Goal: Check status: Check status

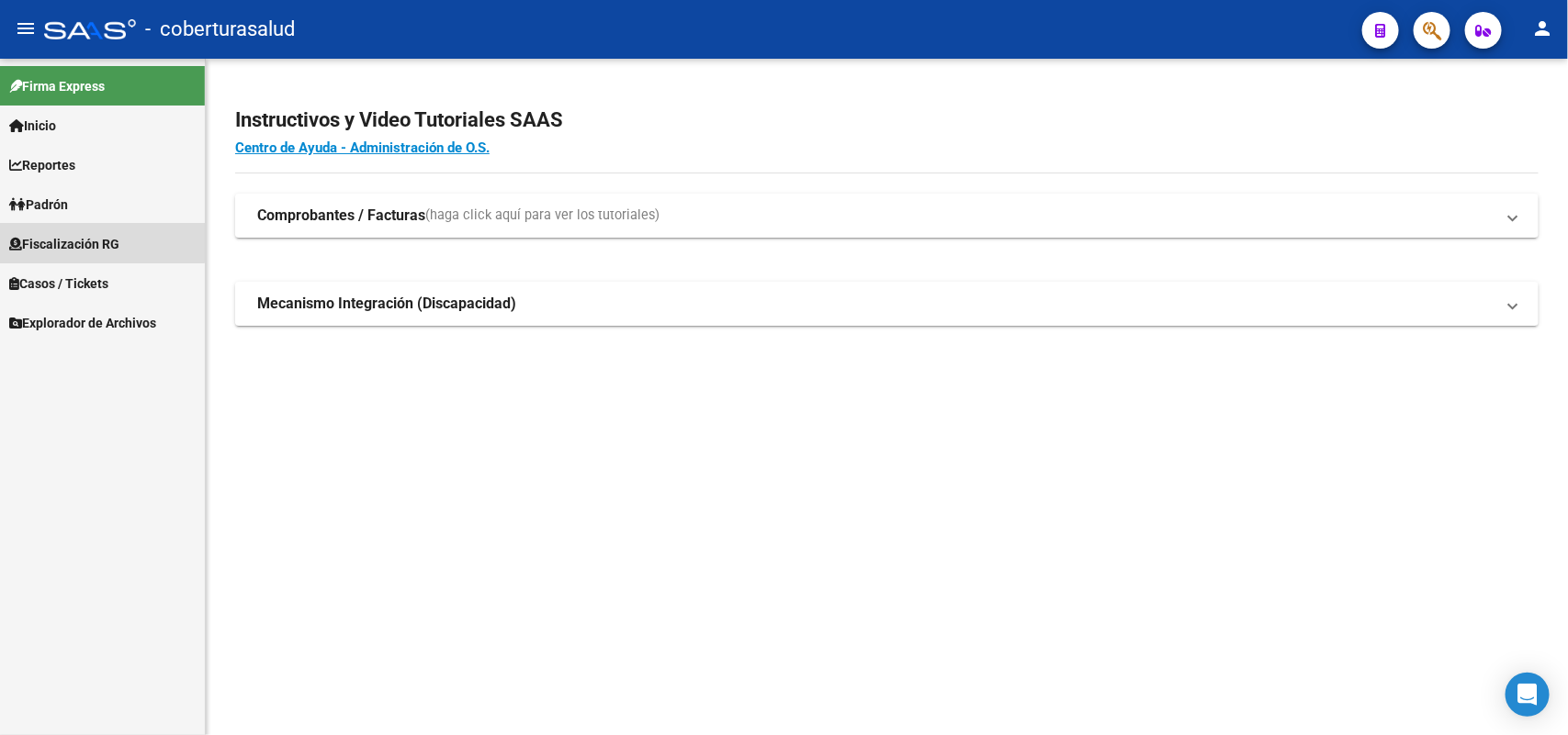
click at [76, 242] on span "Fiscalización RG" at bounding box center [65, 244] width 111 height 21
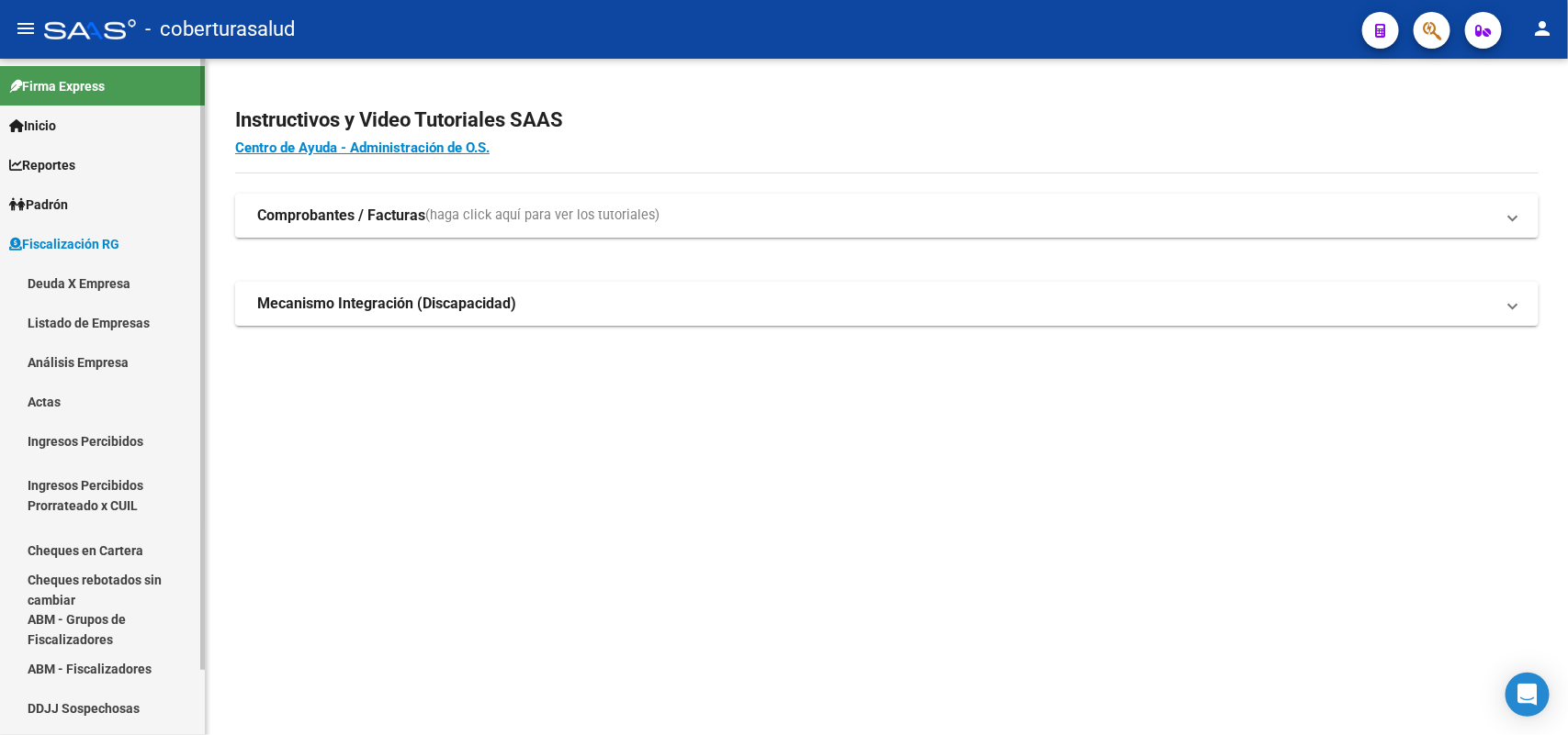
click at [80, 359] on link "Análisis Empresa" at bounding box center [102, 362] width 205 height 39
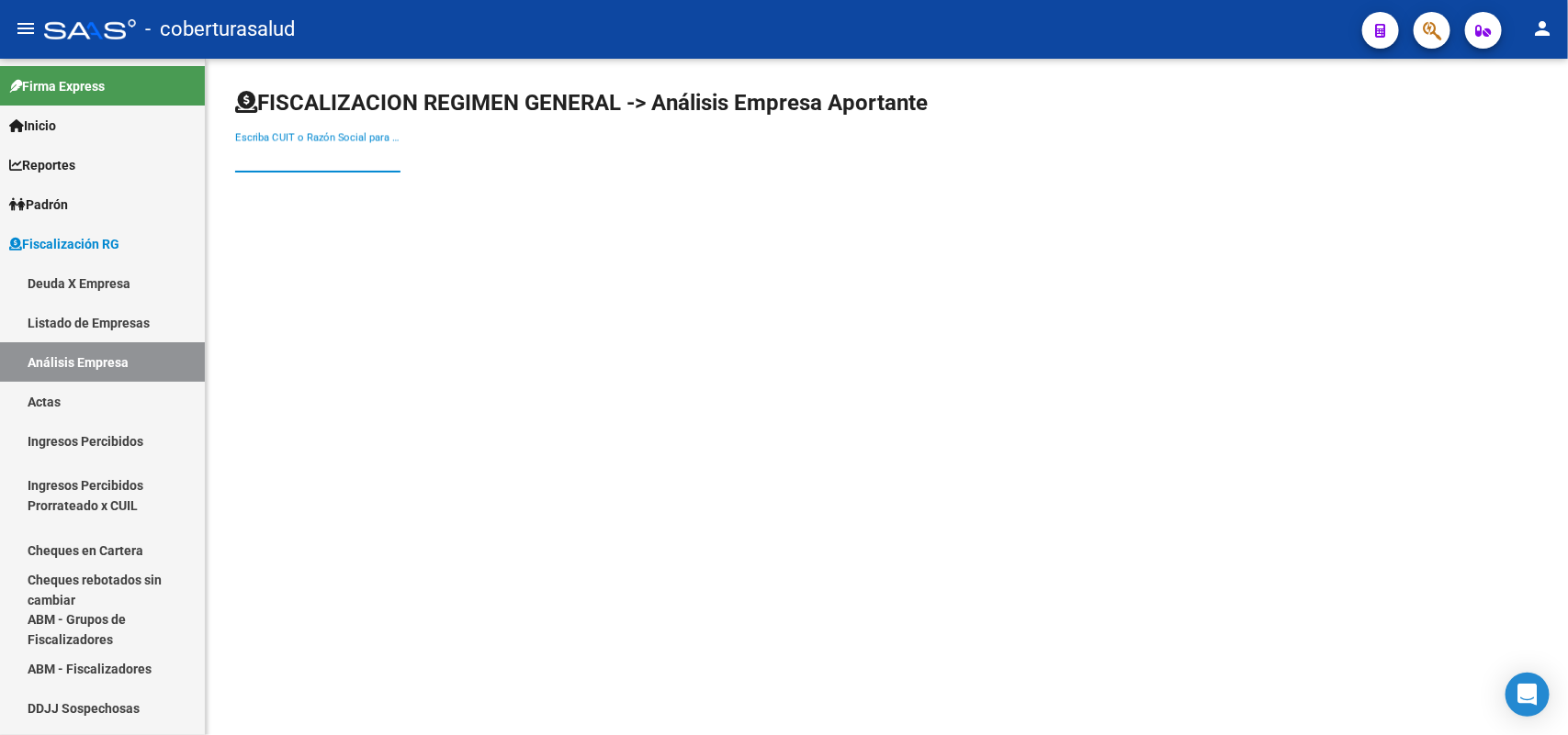
click at [340, 166] on input "Escriba CUIT o Razón Social para buscar" at bounding box center [318, 158] width 166 height 17
paste input "30675096453"
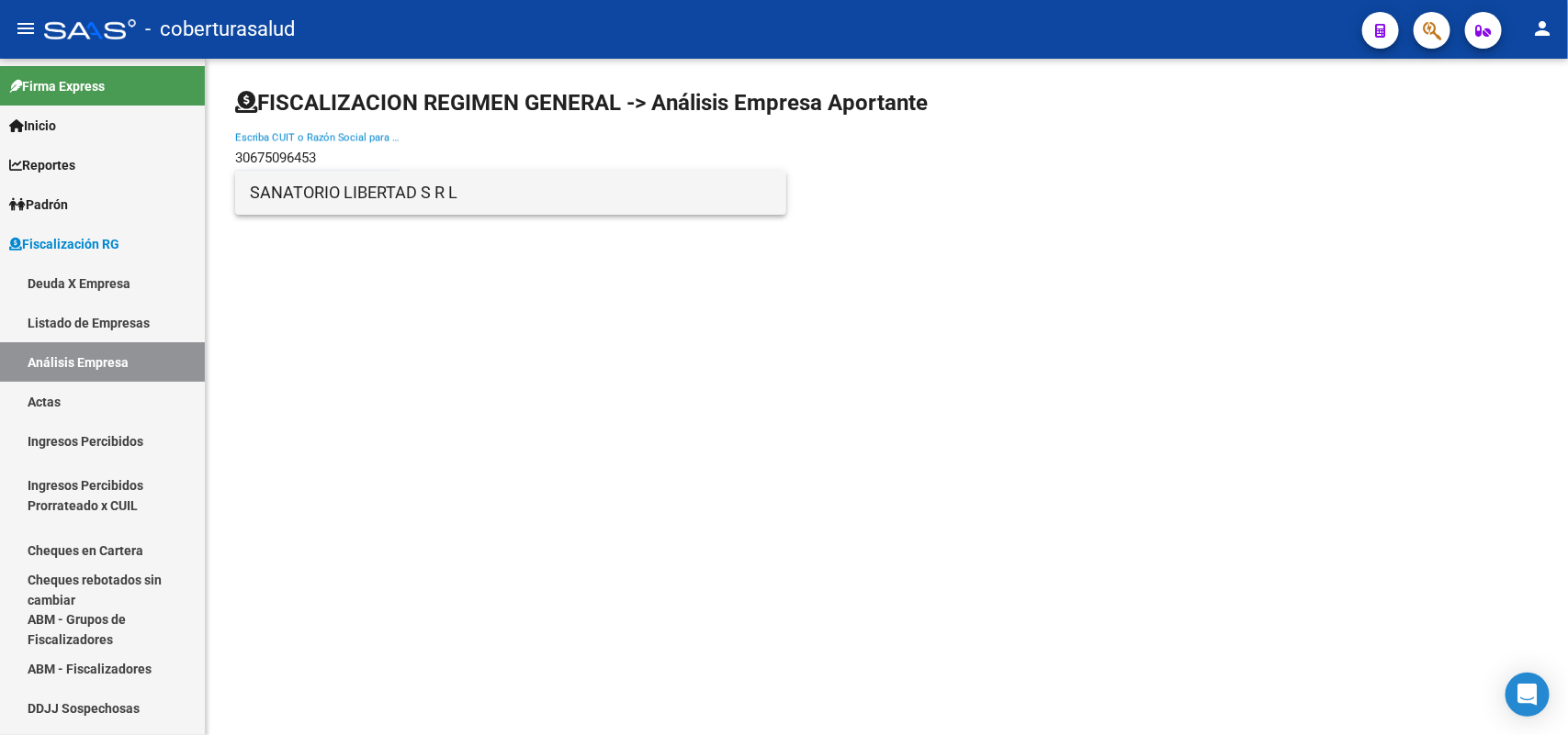
type input "30675096453"
click at [346, 191] on span "SANATORIO LIBERTAD S R L" at bounding box center [510, 192] width 522 height 44
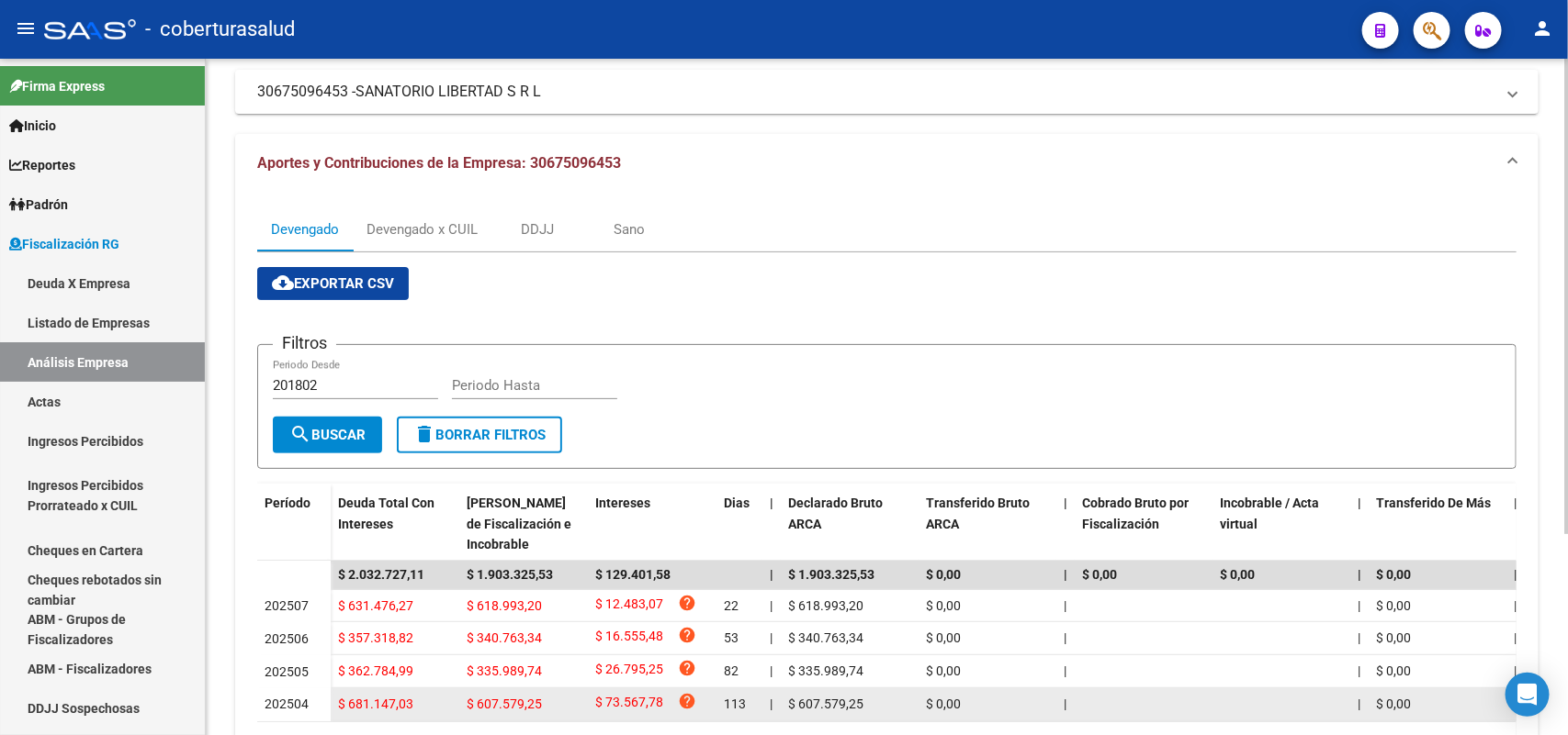
scroll to position [285, 0]
